Goal: Task Accomplishment & Management: Complete application form

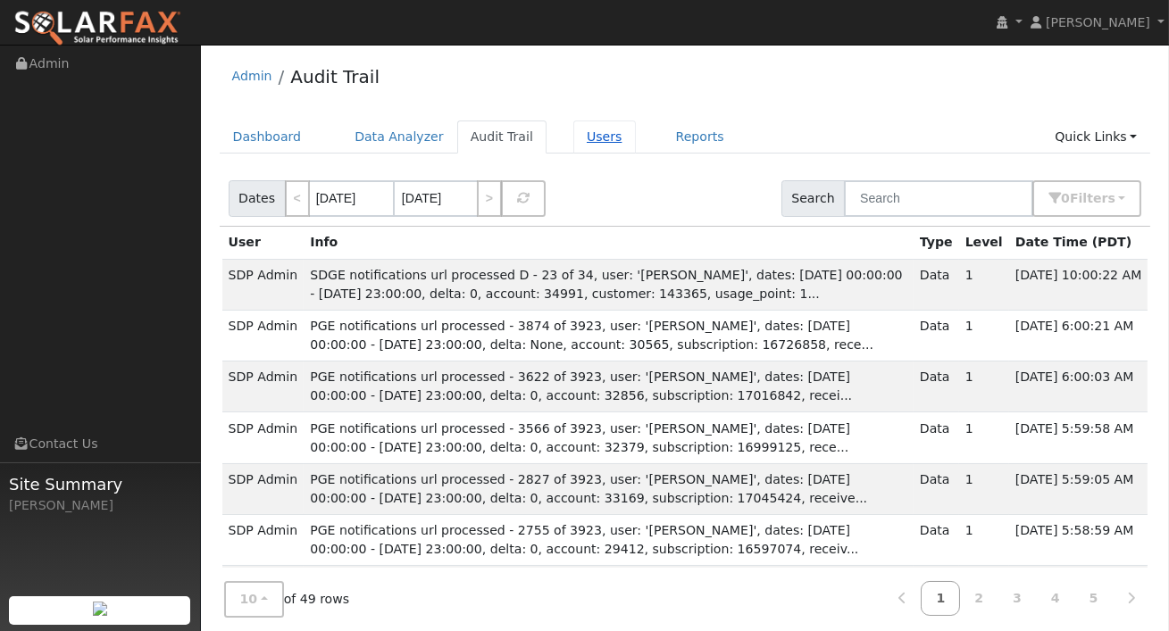
click at [584, 135] on link "Users" at bounding box center [604, 137] width 62 height 33
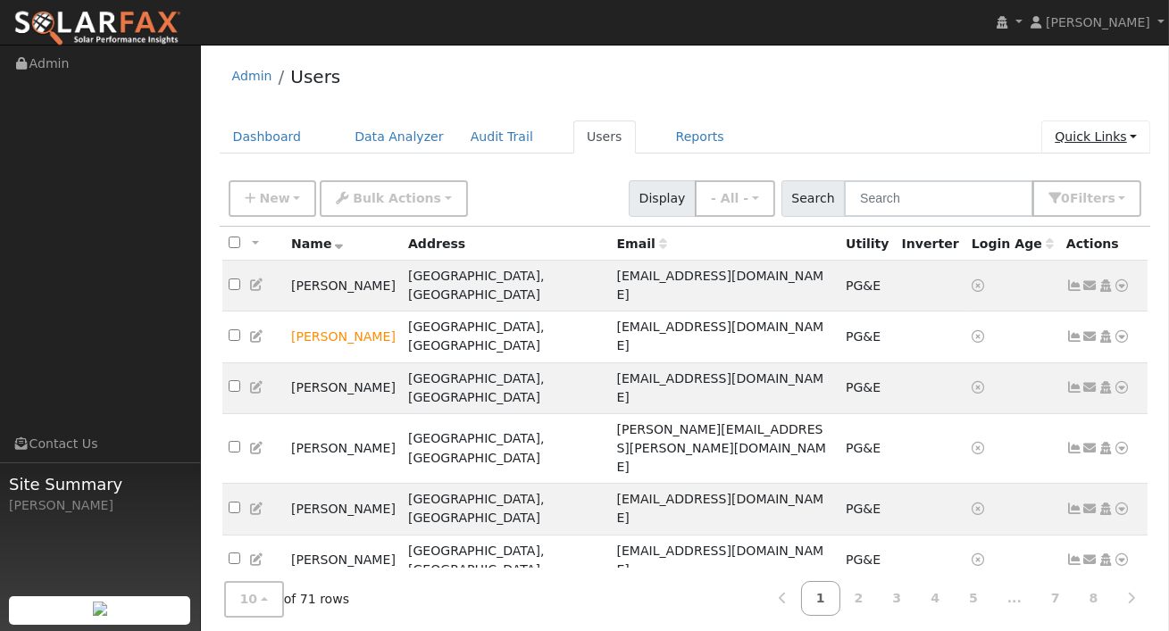
click at [1090, 136] on link "Quick Links" at bounding box center [1095, 137] width 109 height 33
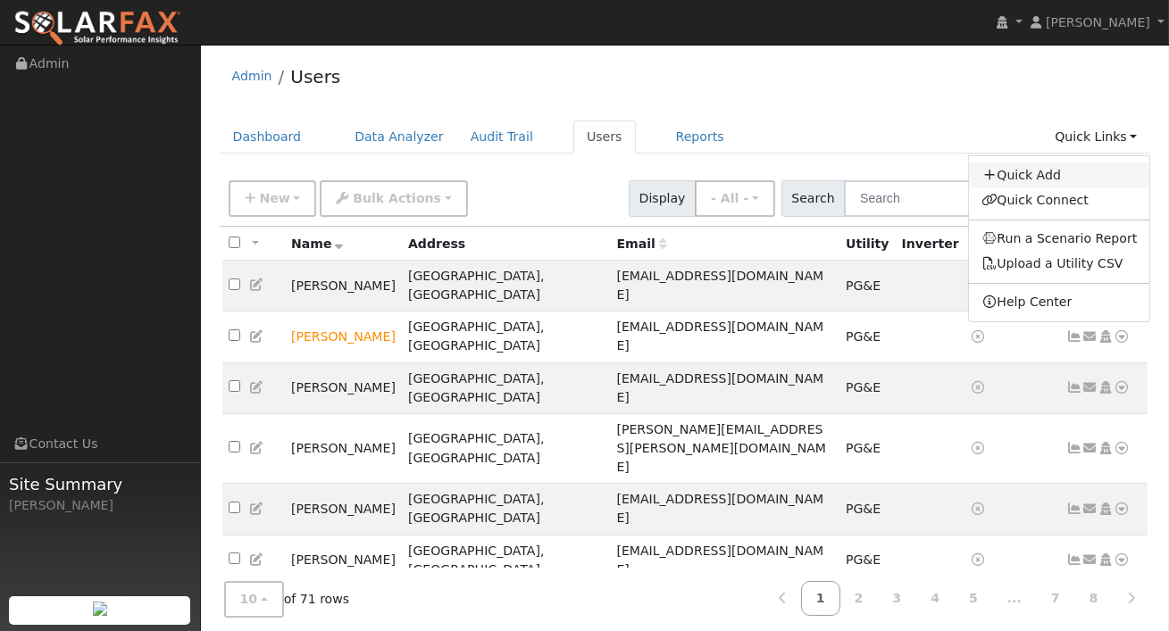
click at [1038, 178] on link "Quick Add" at bounding box center [1059, 174] width 181 height 25
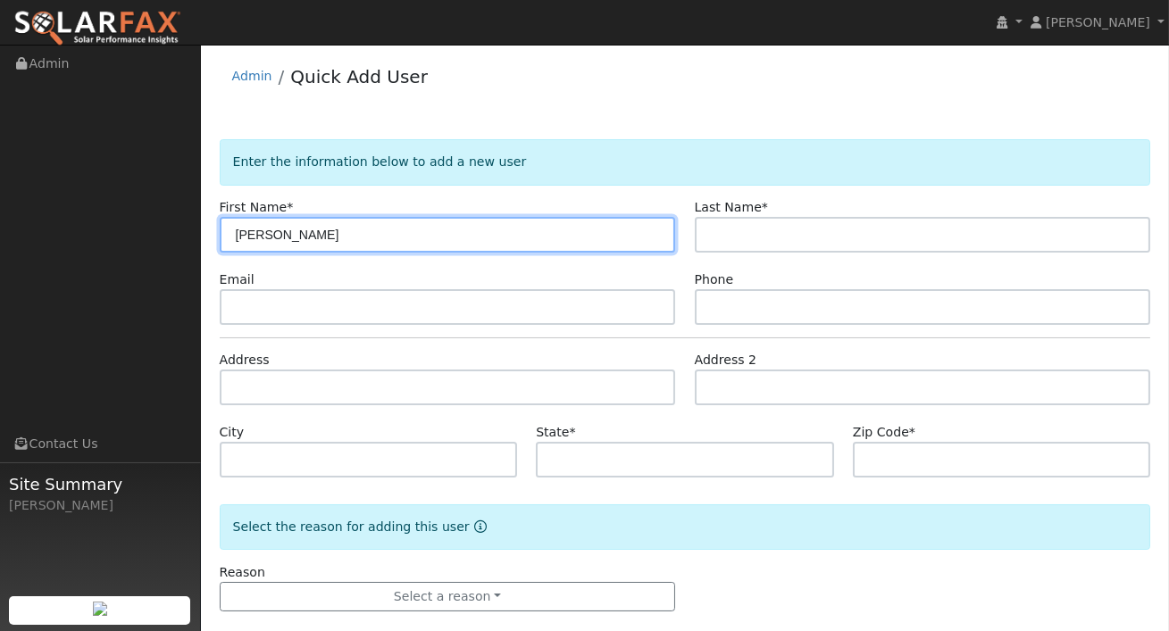
click at [290, 235] on input "[PERSON_NAME]" at bounding box center [448, 235] width 456 height 36
type input "[PERSON_NAME]"
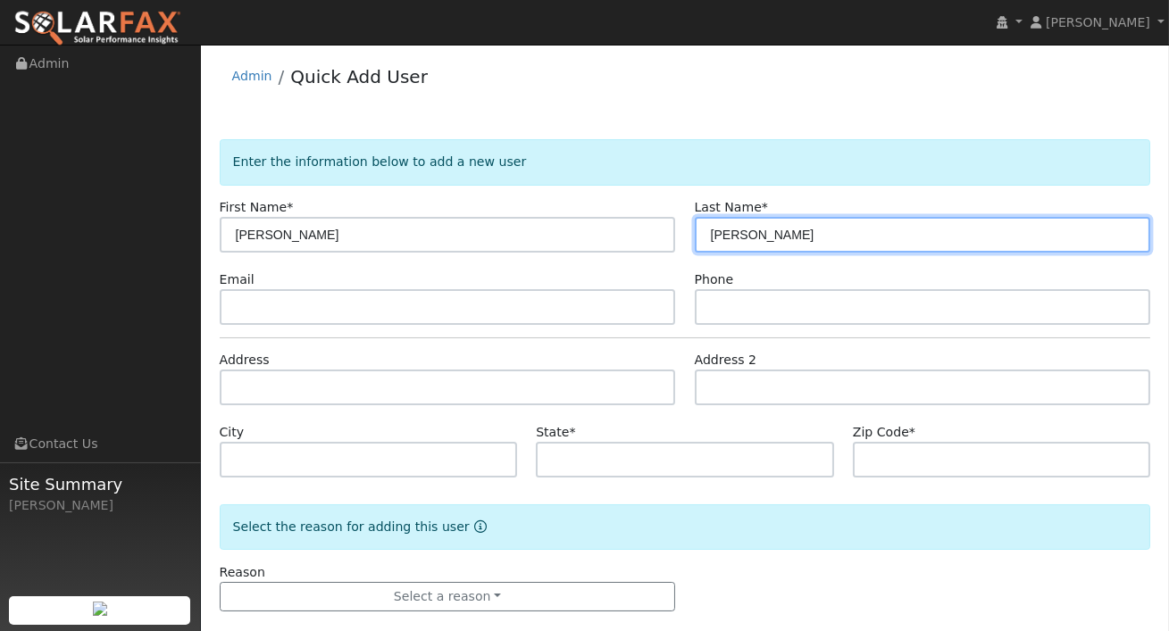
type input "[PERSON_NAME]"
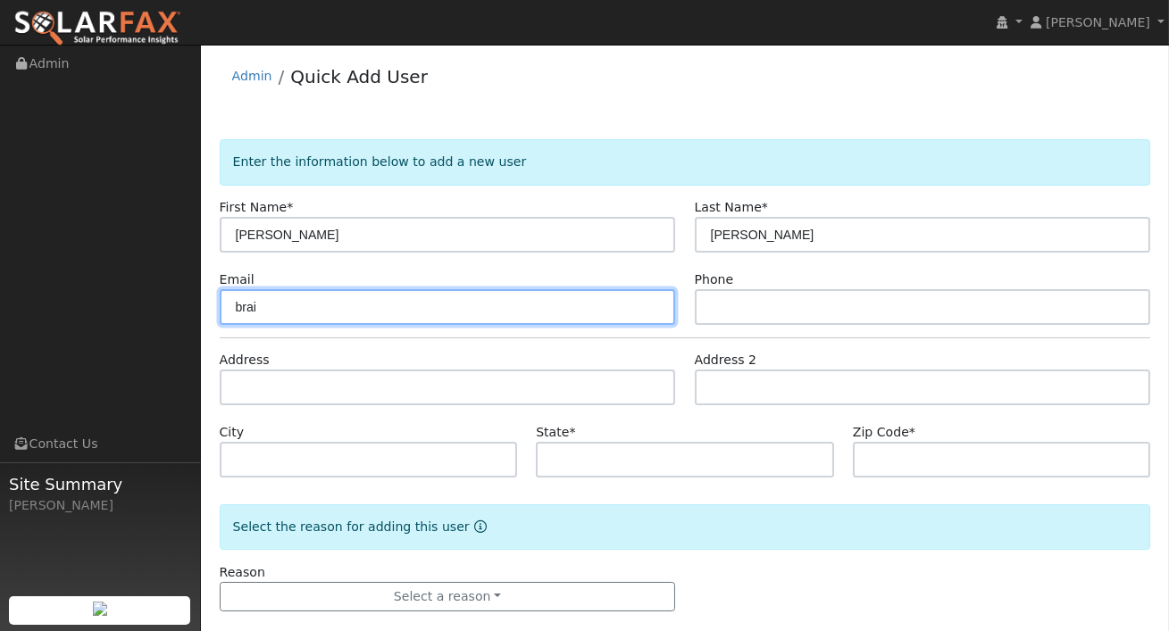
click at [568, 302] on input "brai" at bounding box center [448, 307] width 456 height 36
type input "v"
paste input "[EMAIL_ADDRESS][DOMAIN_NAME]"
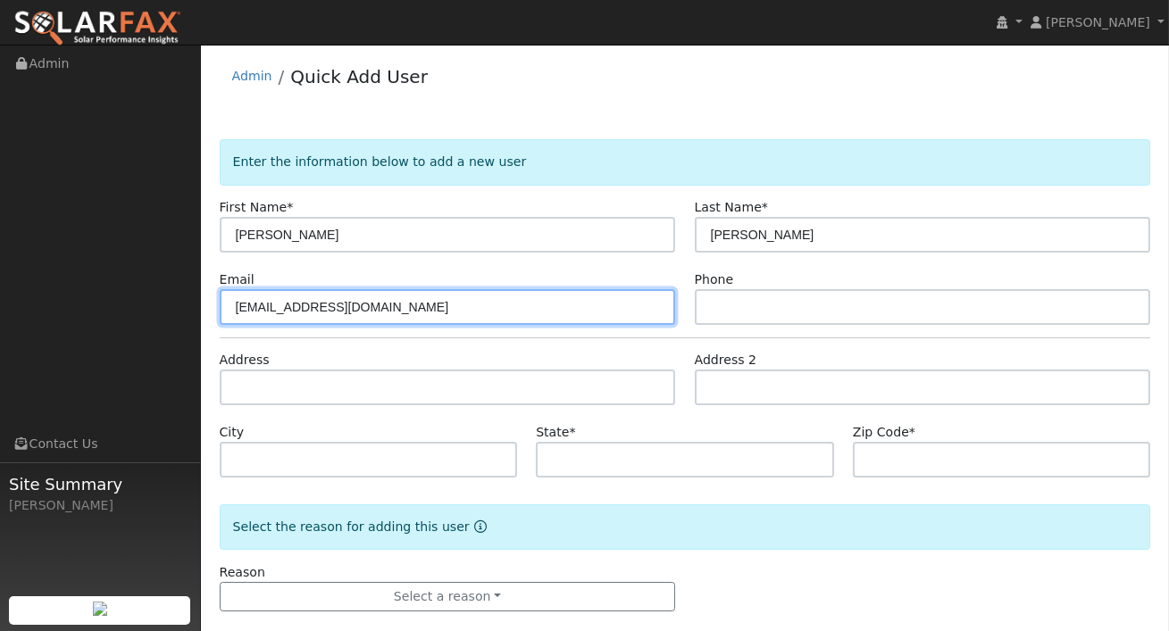
type input "[EMAIL_ADDRESS][DOMAIN_NAME]"
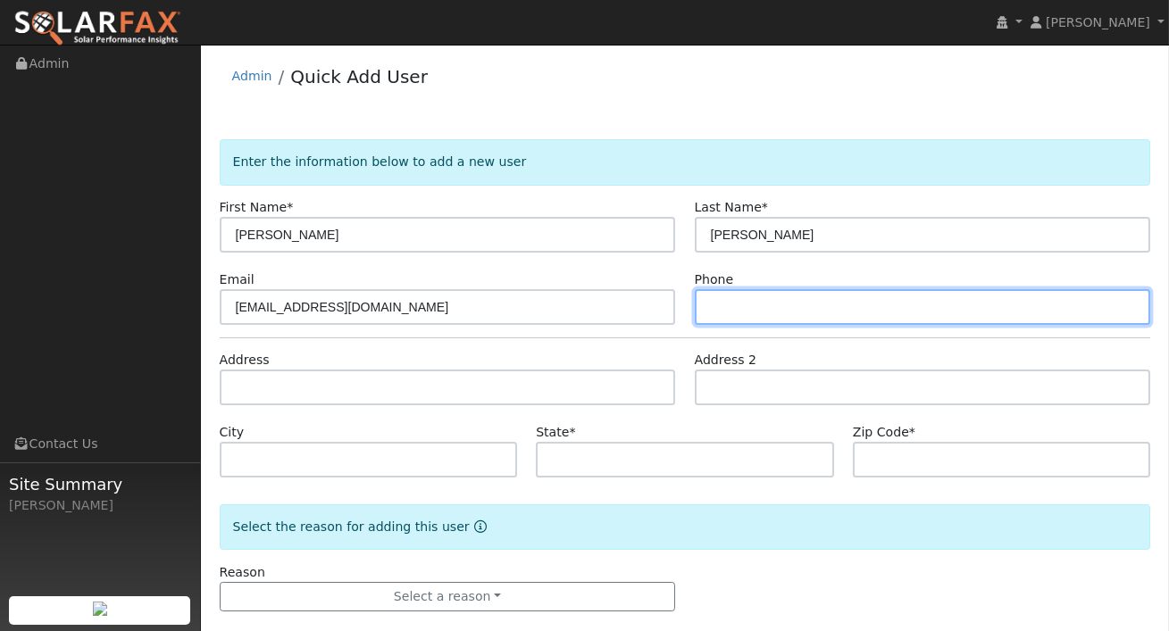
click at [747, 314] on input "text" at bounding box center [923, 307] width 456 height 36
paste input "7144688032"
type input "7144688032"
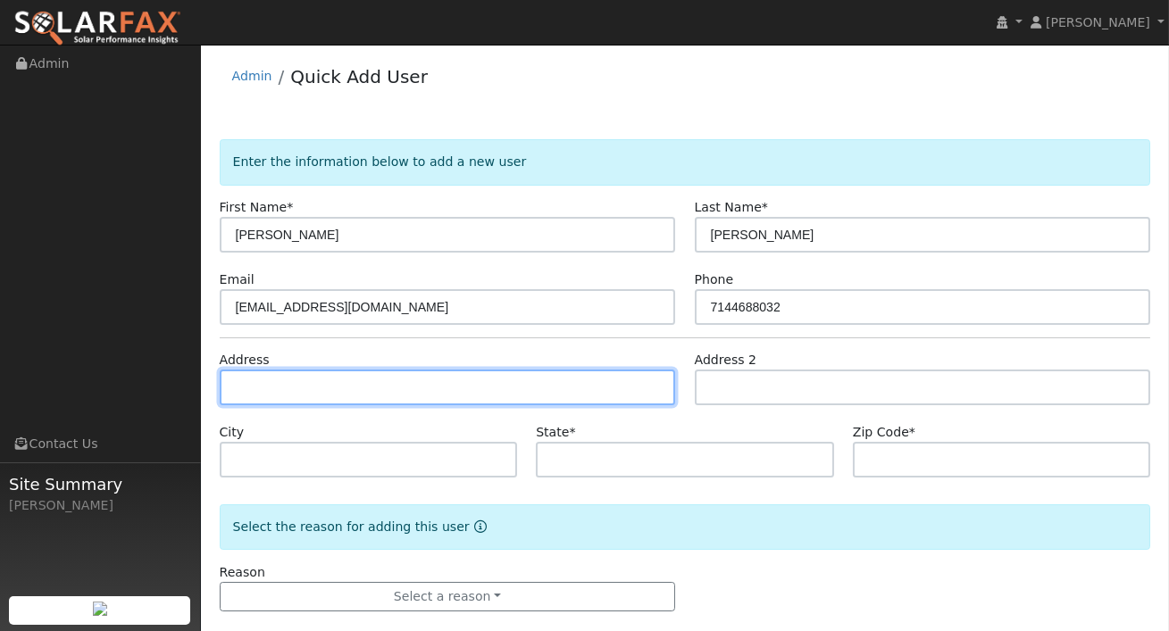
click at [421, 387] on input "text" at bounding box center [448, 388] width 456 height 36
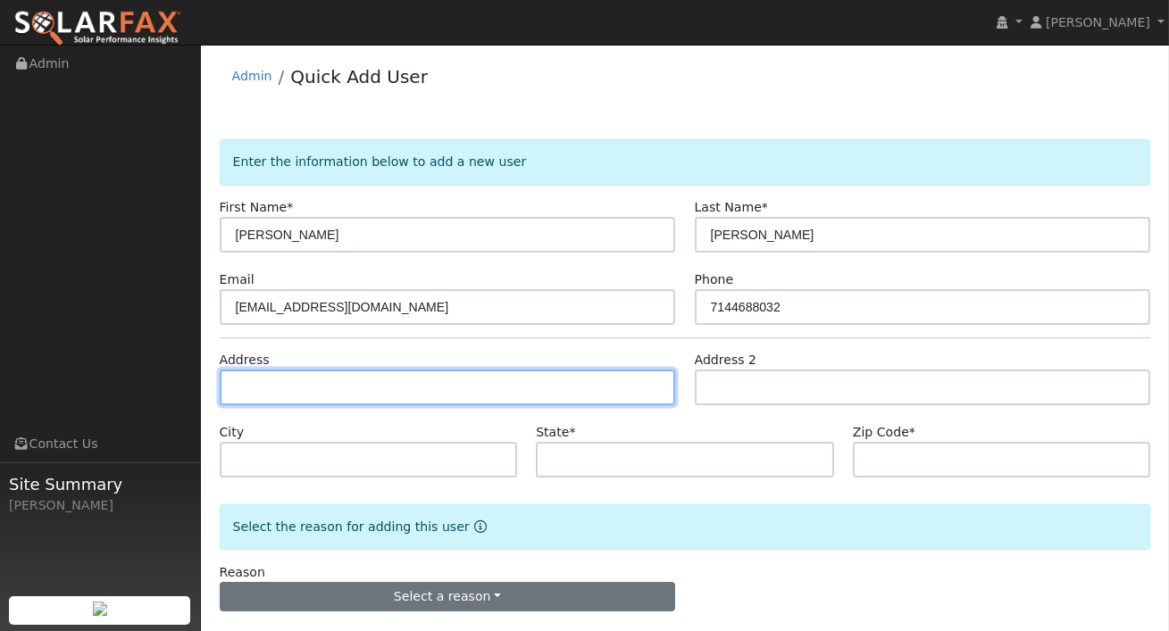
paste input "[STREET_ADDRESS][PERSON_NAME]"
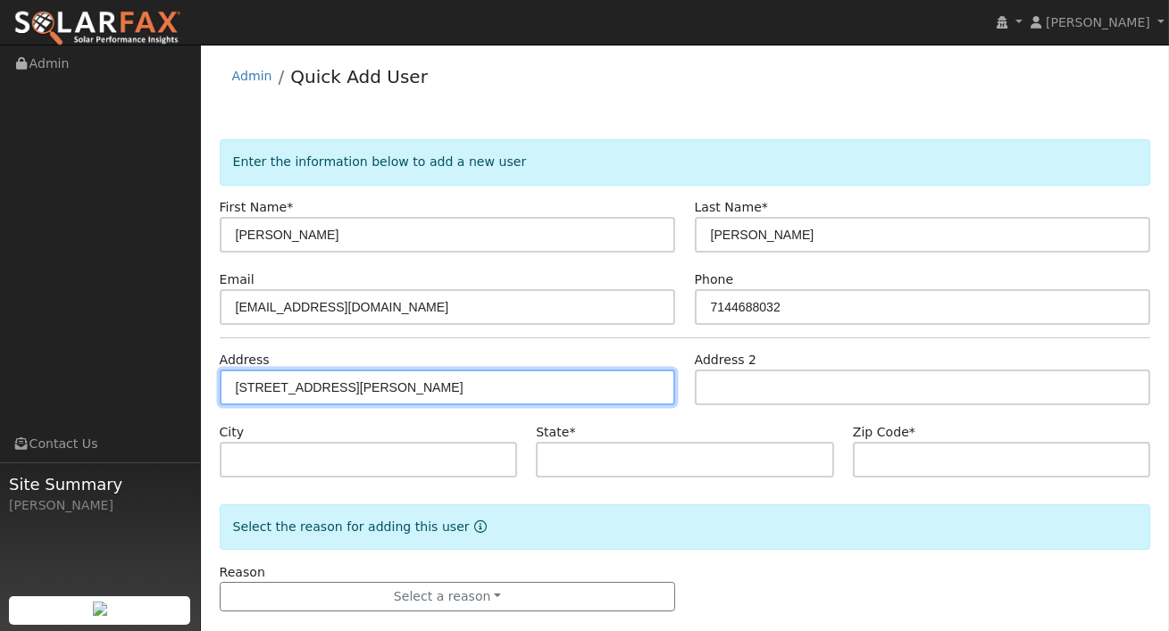
type input "[STREET_ADDRESS][PERSON_NAME]"
type input "Placentia"
type input "CA"
type input "92870"
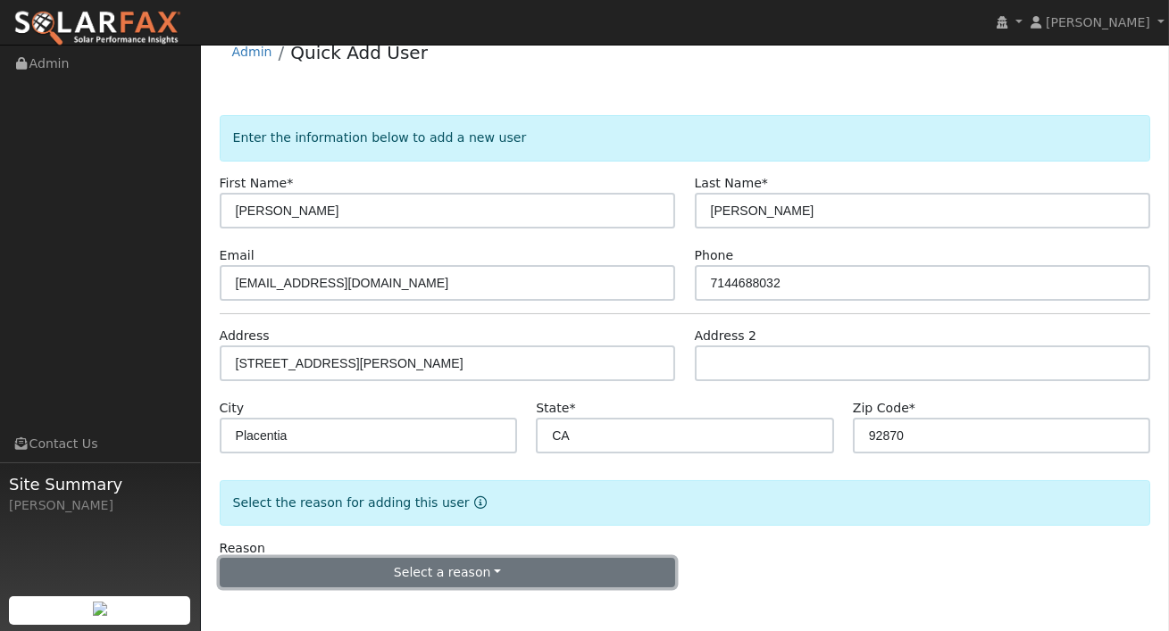
click at [473, 582] on button "Select a reason" at bounding box center [448, 573] width 456 height 30
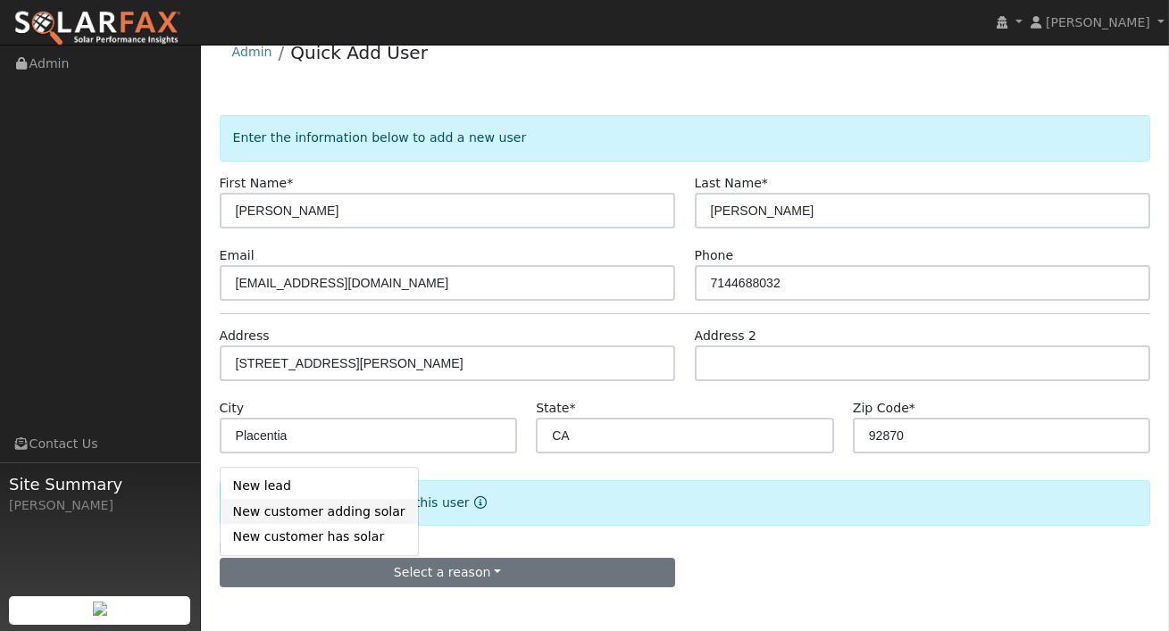
click at [374, 516] on link "New customer adding solar" at bounding box center [319, 511] width 197 height 25
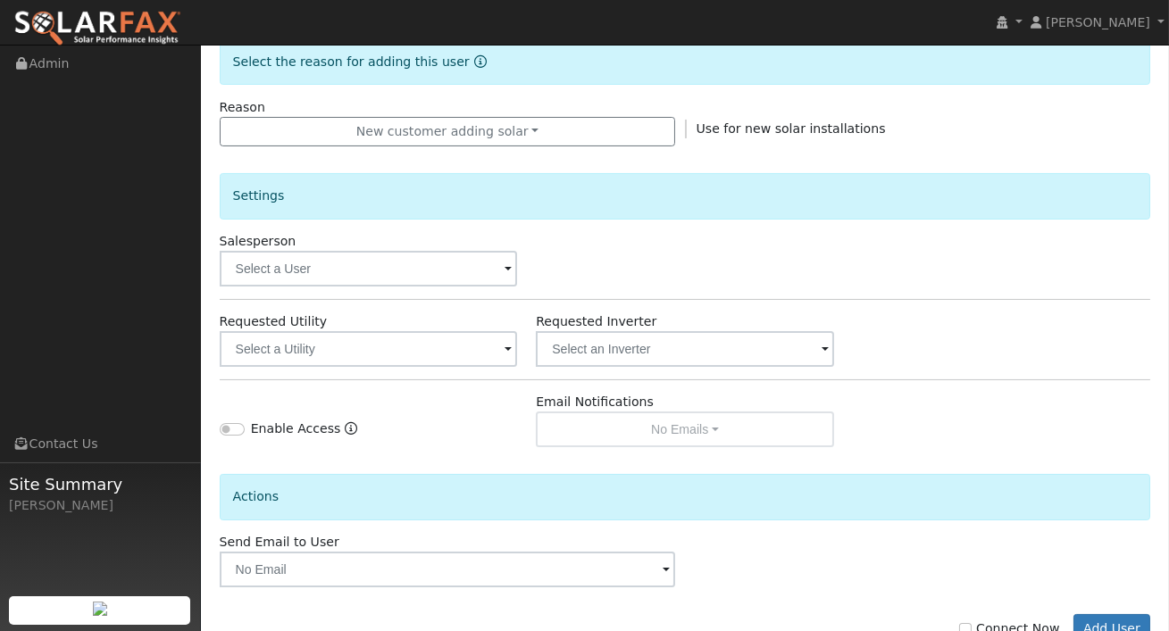
scroll to position [521, 0]
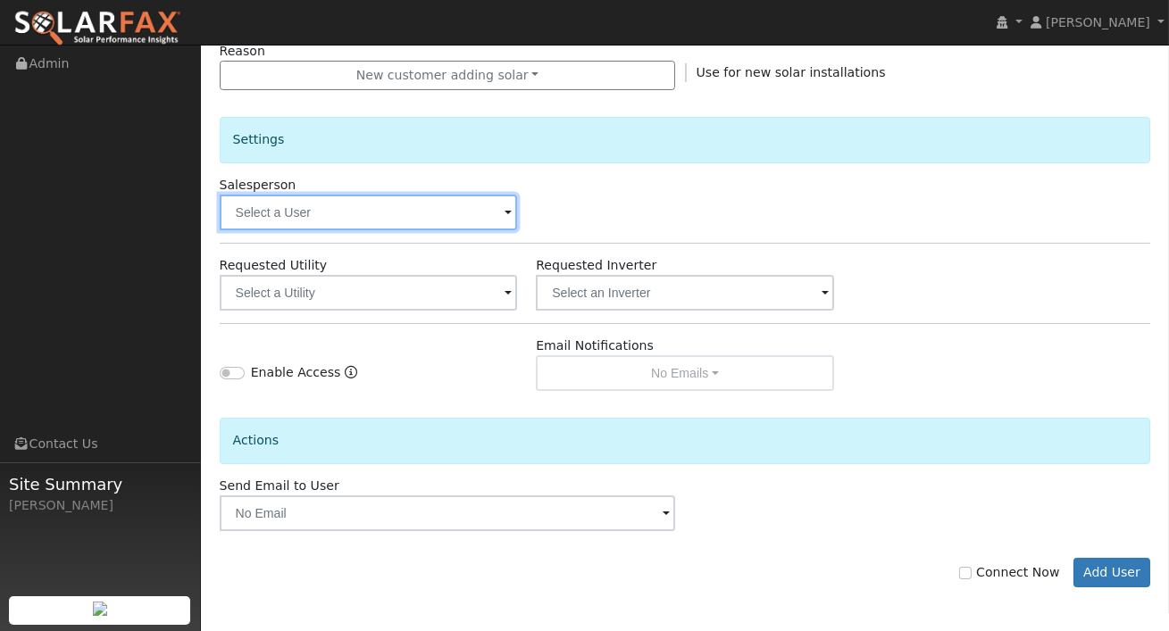
click at [479, 206] on input "text" at bounding box center [369, 213] width 298 height 36
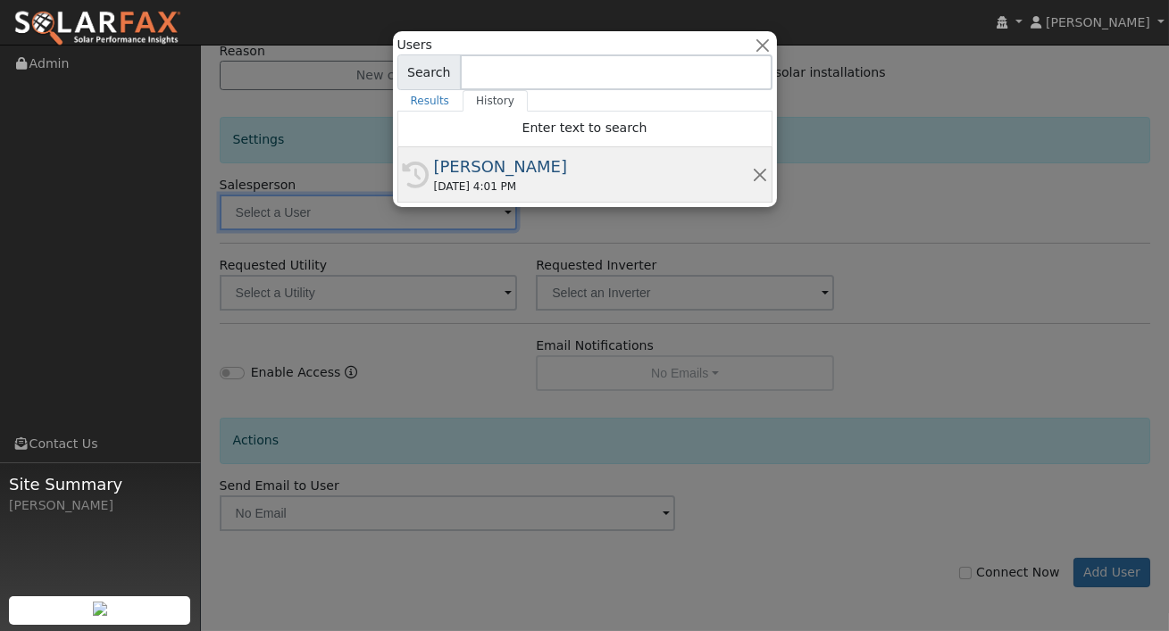
click at [468, 151] on div "History [PERSON_NAME] [DATE] 4:01 PM" at bounding box center [584, 174] width 375 height 55
type input "[PERSON_NAME]"
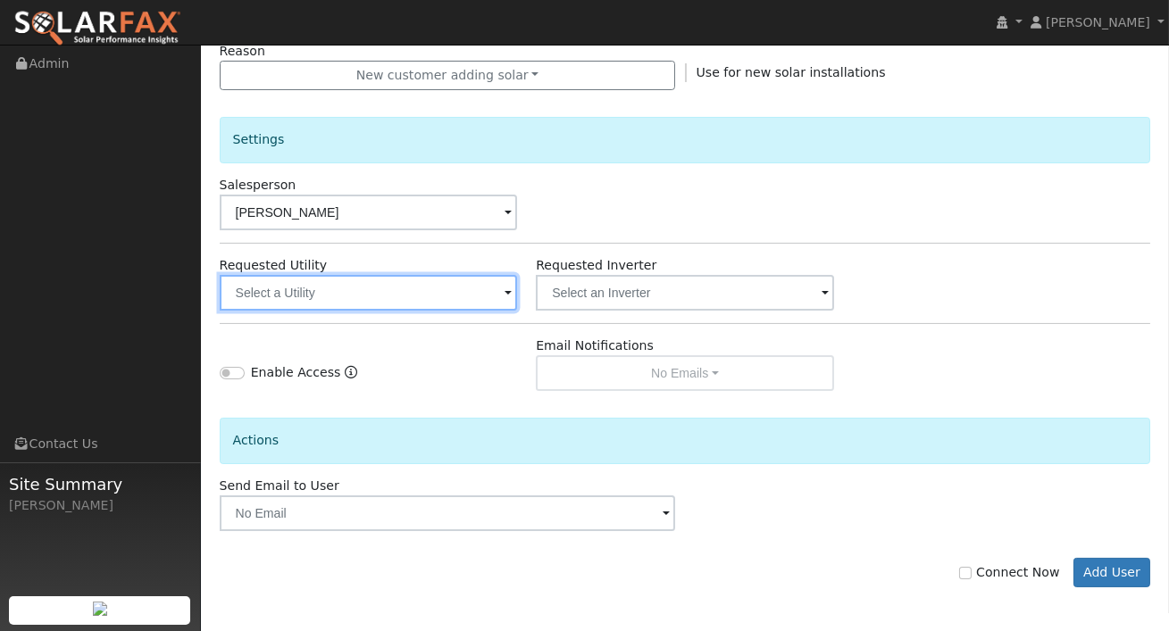
click at [492, 296] on input "text" at bounding box center [369, 293] width 298 height 36
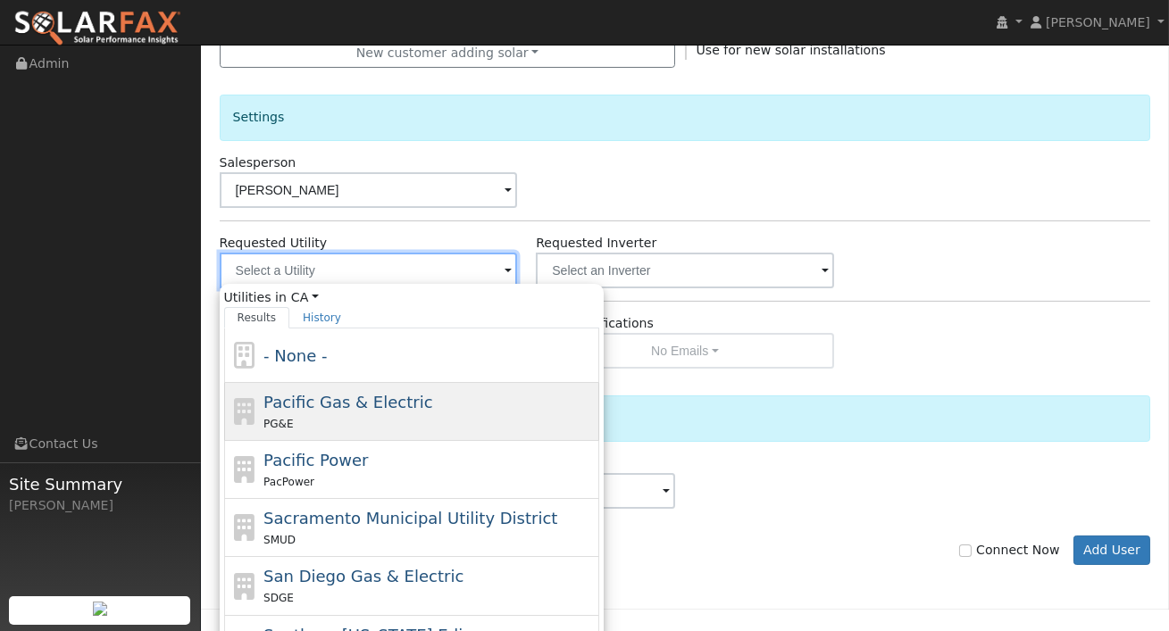
scroll to position [620, 0]
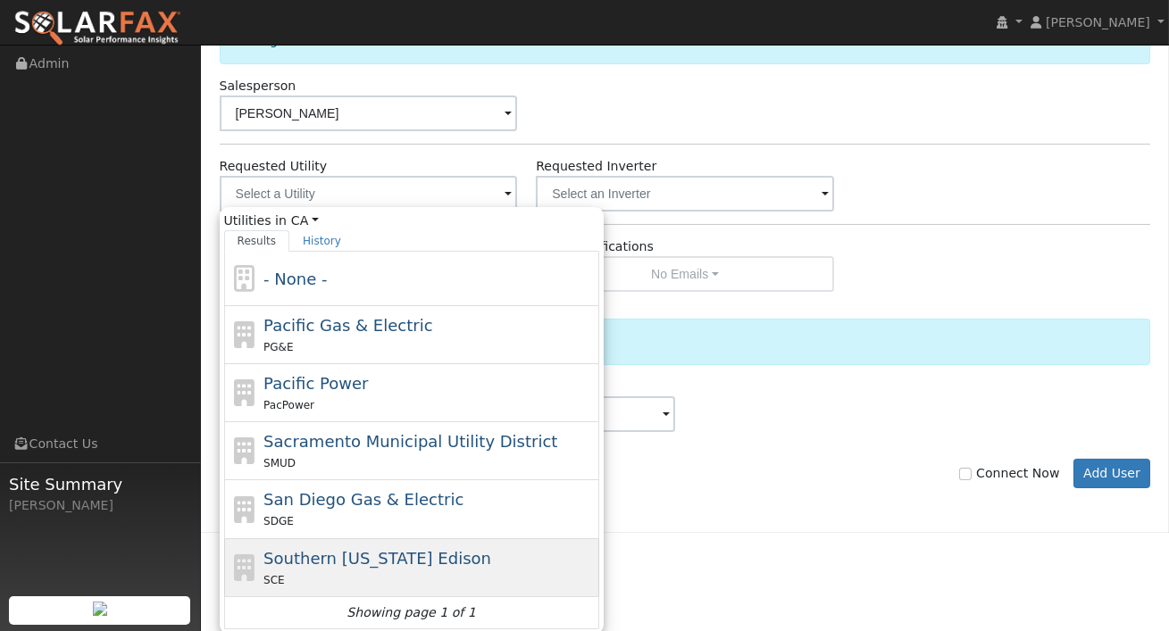
click at [358, 556] on span "Southern [US_STATE] Edison" at bounding box center [377, 558] width 228 height 19
type input "Southern [US_STATE] Edison"
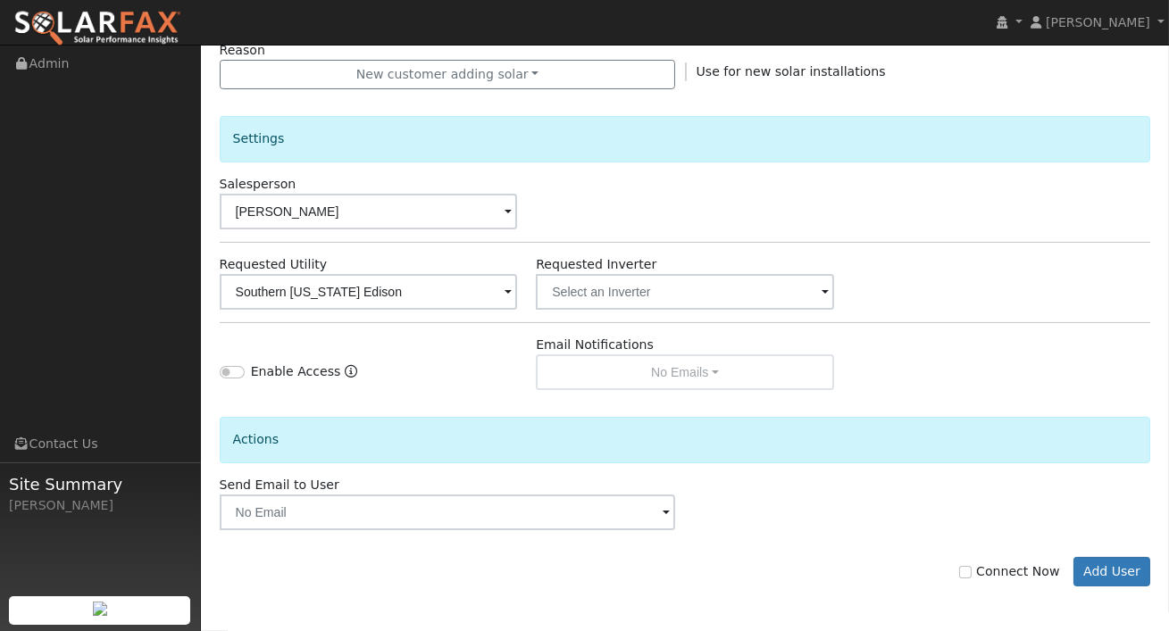
scroll to position [521, 0]
click at [518, 301] on input "text" at bounding box center [369, 293] width 298 height 36
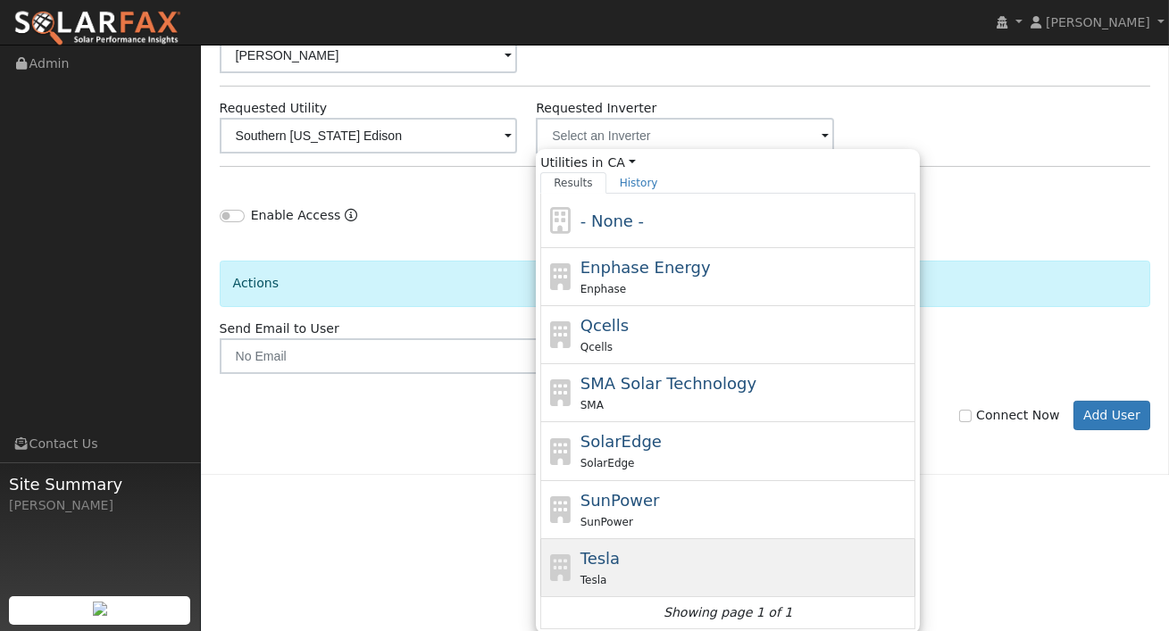
click at [615, 561] on span "Tesla" at bounding box center [599, 558] width 39 height 19
type input "Tesla"
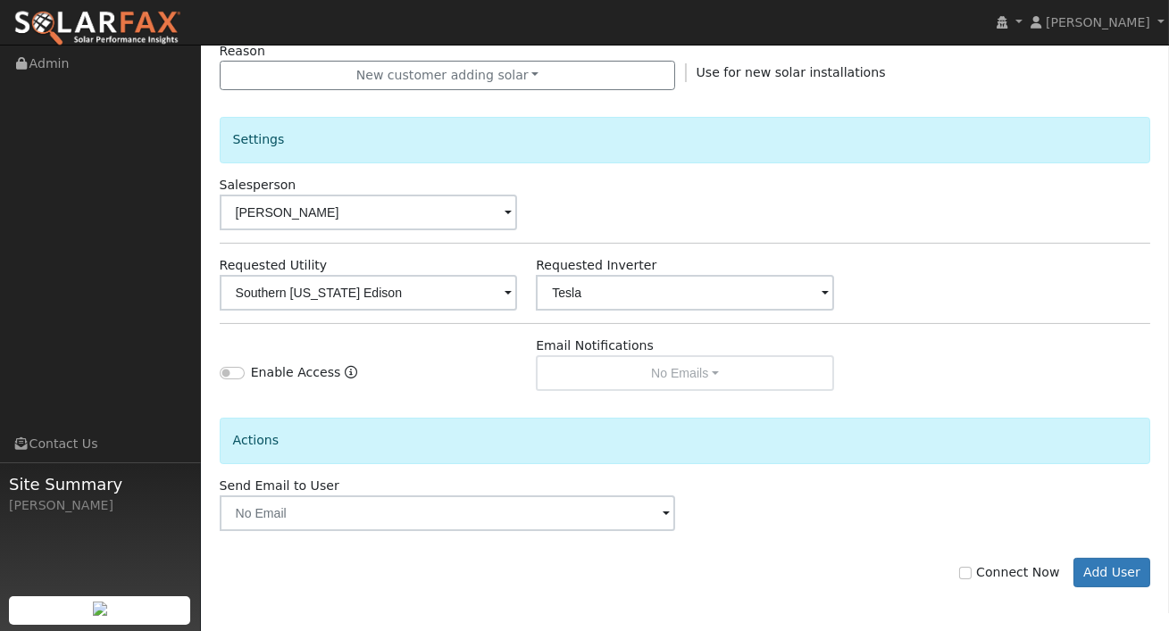
click at [971, 564] on label "Connect Now" at bounding box center [1009, 572] width 100 height 19
click at [971, 567] on input "Connect Now" at bounding box center [965, 573] width 12 height 12
click at [971, 575] on input "Connect Now" at bounding box center [965, 573] width 12 height 12
checkbox input "false"
click at [1117, 567] on button "Add User" at bounding box center [1112, 573] width 78 height 30
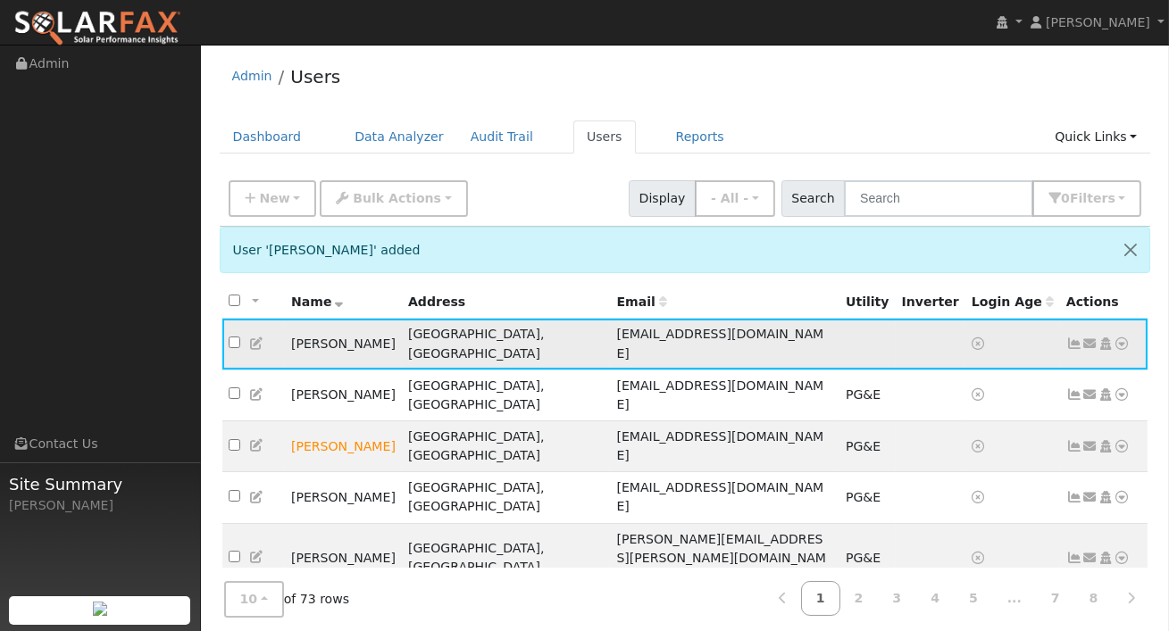
click at [1087, 337] on icon at bounding box center [1090, 343] width 16 height 12
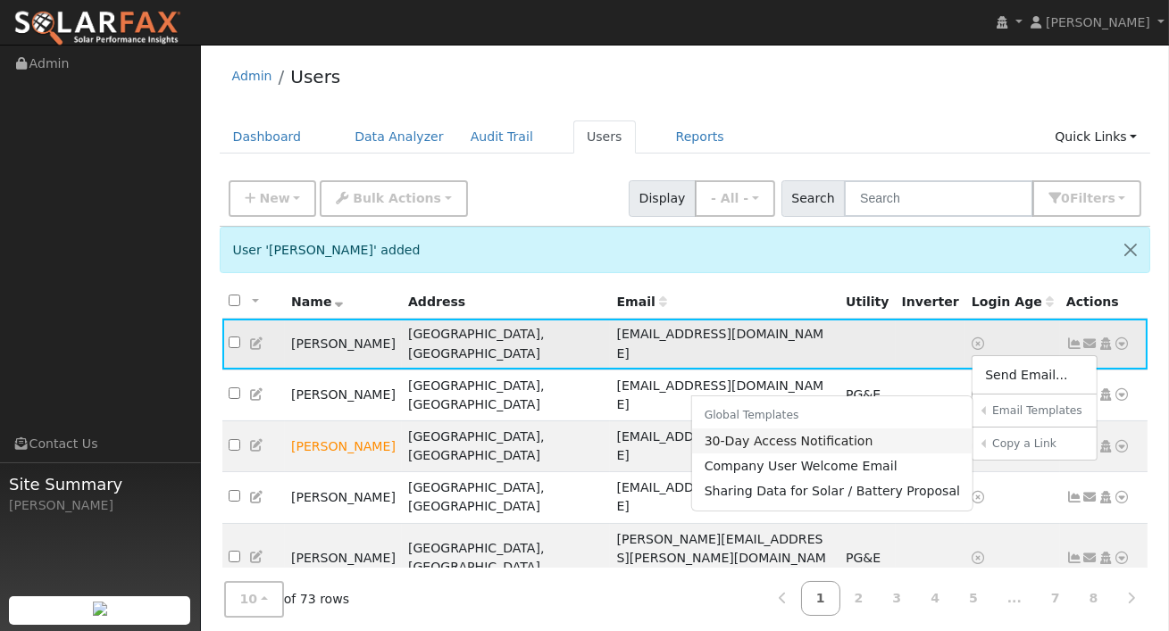
click at [858, 429] on link "30-Day Access Notification" at bounding box center [832, 441] width 281 height 25
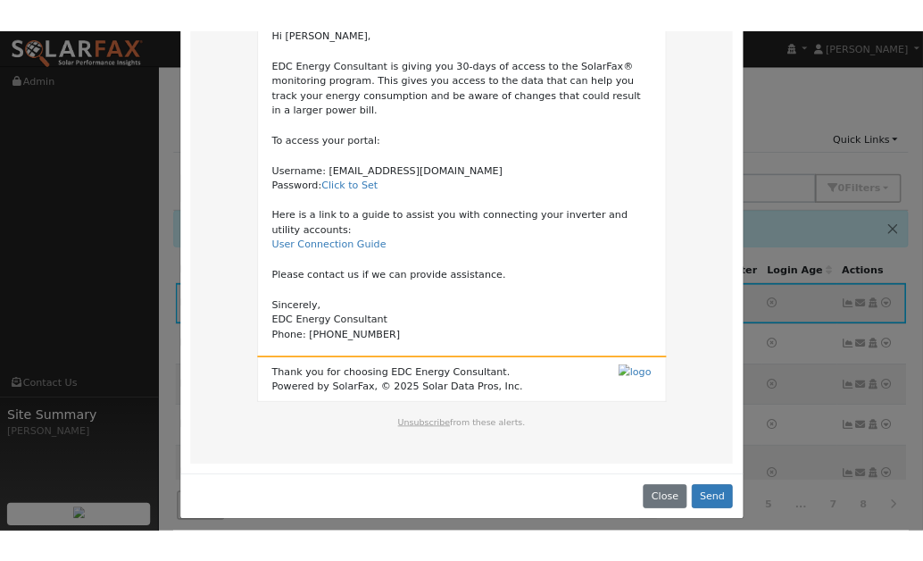
scroll to position [185, 0]
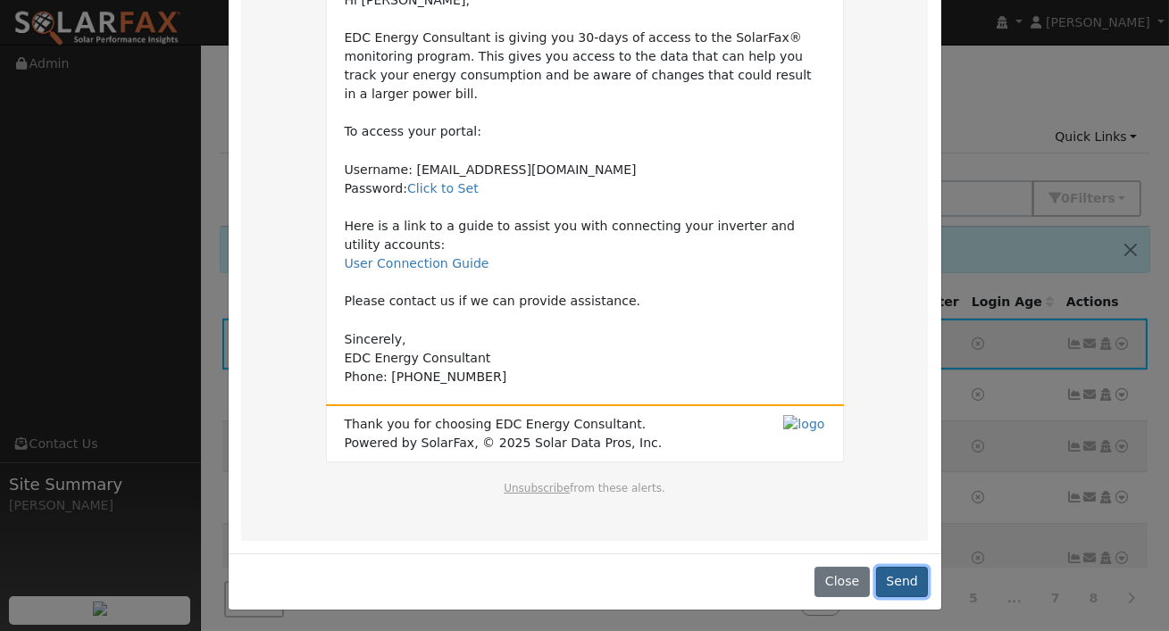
click at [904, 586] on button "Send" at bounding box center [902, 582] width 53 height 30
